Goal: Transaction & Acquisition: Purchase product/service

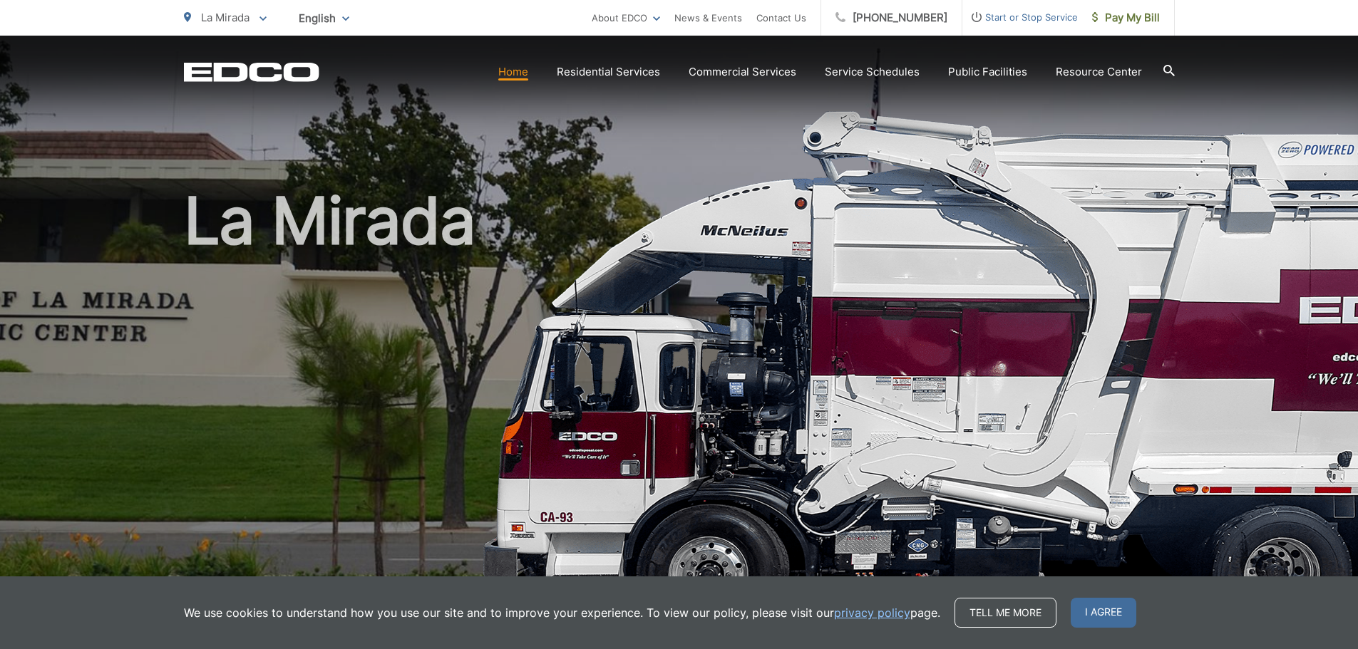
click at [1128, 306] on h1 "La Mirada" at bounding box center [679, 410] width 991 height 451
click at [1146, 16] on span "Pay My Bill" at bounding box center [1126, 17] width 68 height 17
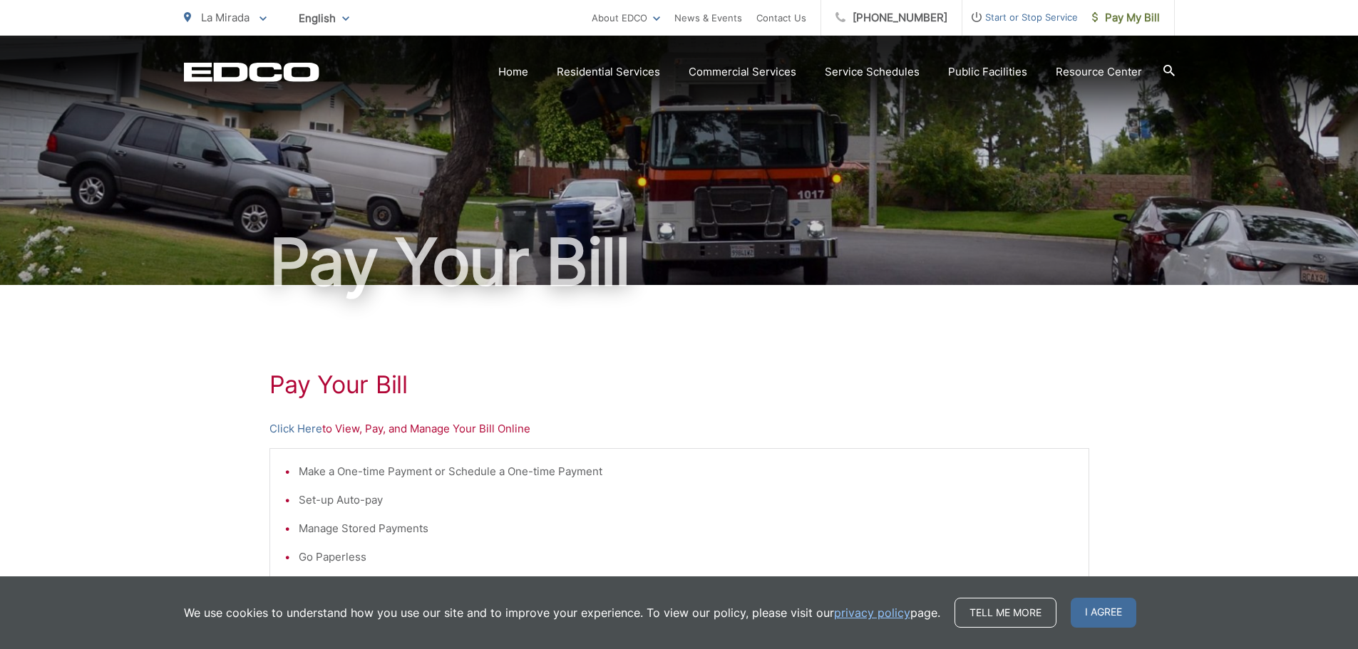
click at [373, 430] on p "Click Here to View, Pay, and Manage Your Bill Online" at bounding box center [679, 428] width 820 height 17
click at [284, 426] on link "Click Here" at bounding box center [295, 428] width 53 height 17
